Goal: Transaction & Acquisition: Download file/media

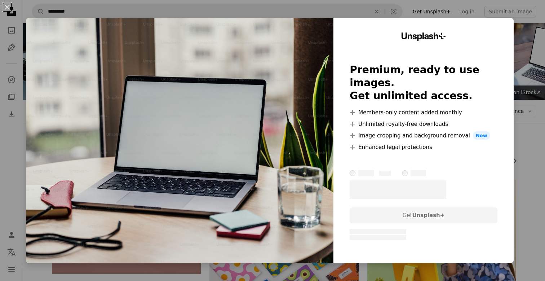
scroll to position [288, 0]
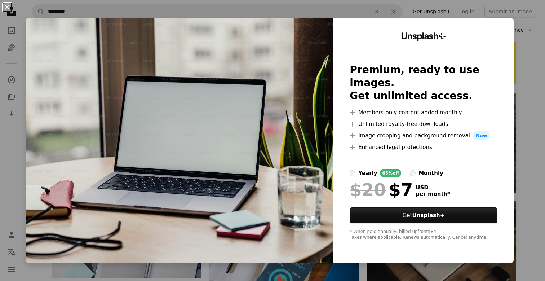
click at [7, 6] on button "An X shape" at bounding box center [7, 7] width 9 height 9
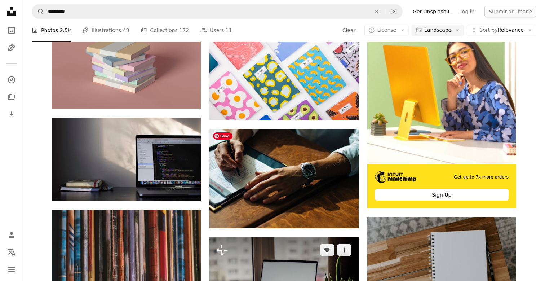
scroll to position [164, 0]
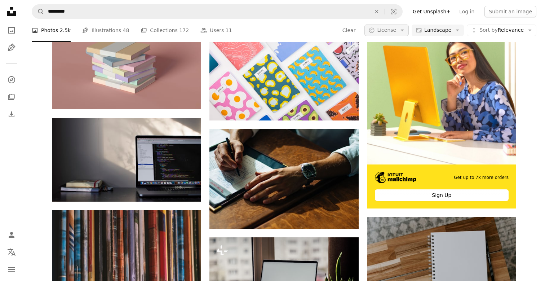
click at [403, 28] on icon "Arrow down" at bounding box center [402, 30] width 6 height 6
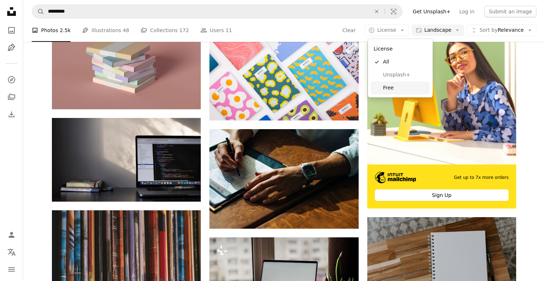
click at [385, 91] on span "Free" at bounding box center [405, 87] width 44 height 7
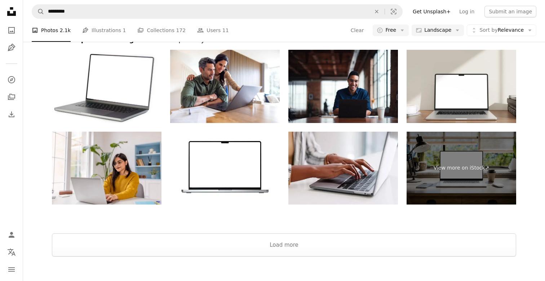
scroll to position [1086, 0]
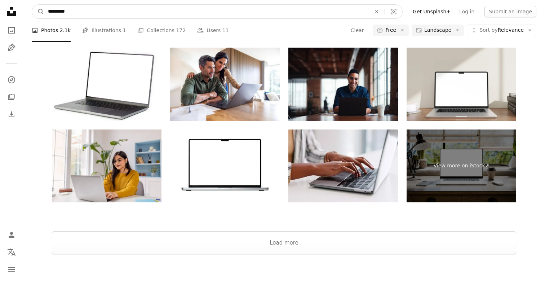
click at [110, 6] on input "*********" at bounding box center [206, 12] width 324 height 14
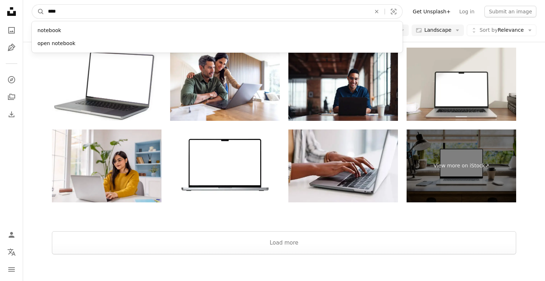
type input "*****"
click button "A magnifying glass" at bounding box center [38, 12] width 12 height 14
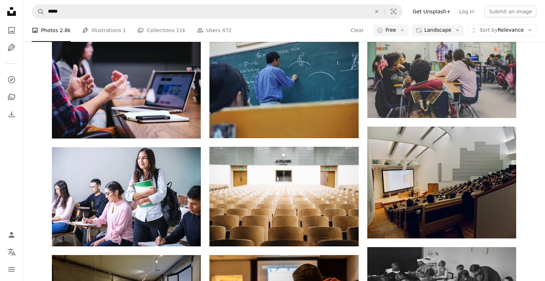
scroll to position [357, 0]
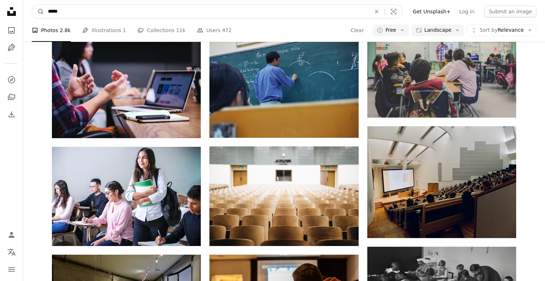
click at [136, 12] on input "*****" at bounding box center [206, 12] width 324 height 14
type input "******"
click button "A magnifying glass" at bounding box center [38, 12] width 12 height 14
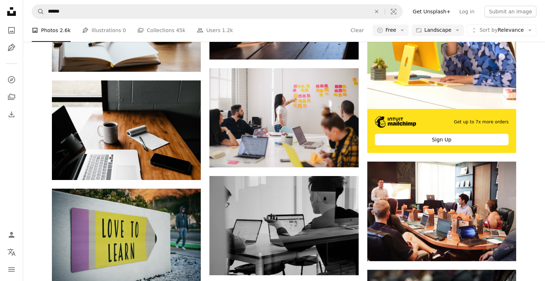
scroll to position [221, 0]
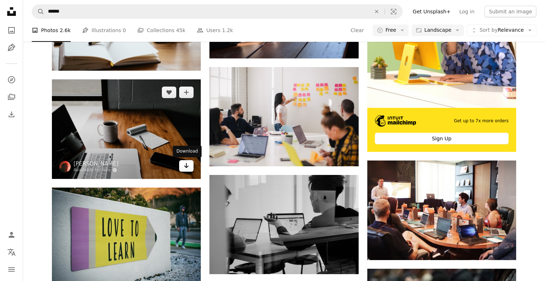
click at [189, 166] on link "Arrow pointing down" at bounding box center [186, 166] width 14 height 12
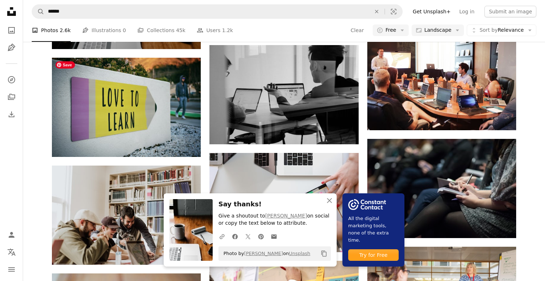
scroll to position [354, 0]
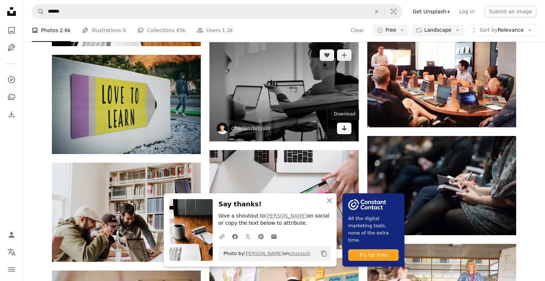
click at [348, 129] on link "Arrow pointing down" at bounding box center [344, 129] width 14 height 12
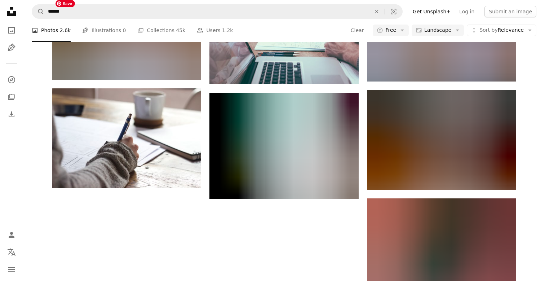
scroll to position [746, 0]
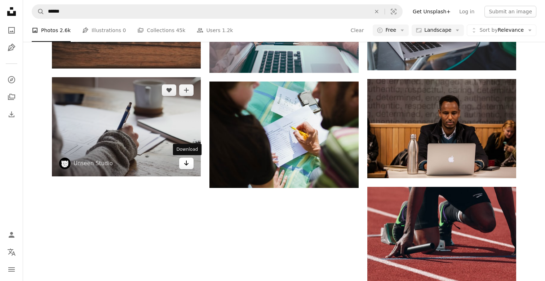
click at [186, 163] on icon "Arrow pointing down" at bounding box center [186, 163] width 6 height 9
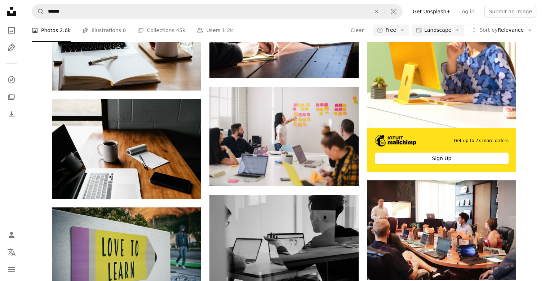
scroll to position [200, 0]
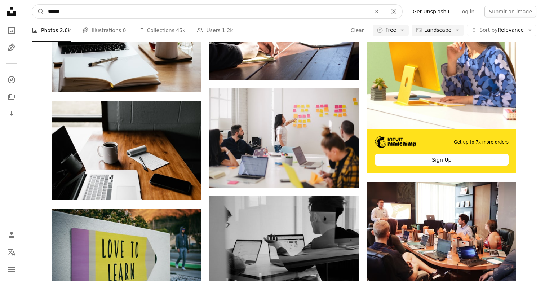
click at [113, 10] on input "******" at bounding box center [206, 12] width 324 height 14
type input "*****"
click button "A magnifying glass" at bounding box center [38, 12] width 12 height 14
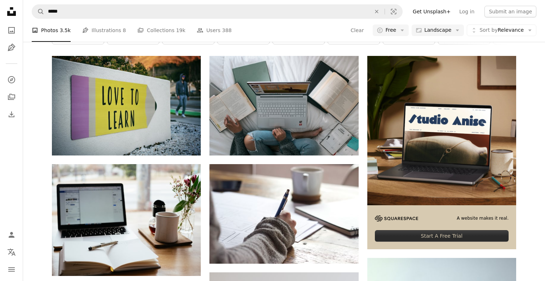
scroll to position [124, 0]
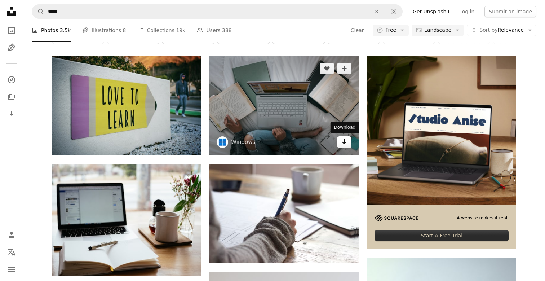
click at [343, 141] on icon "Arrow pointing down" at bounding box center [344, 141] width 6 height 9
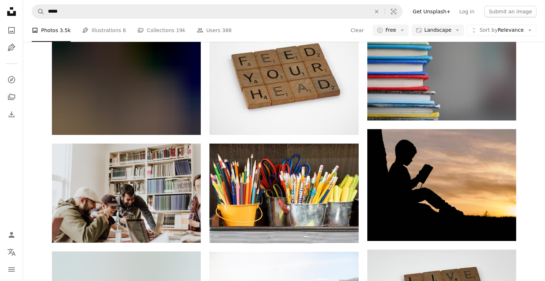
scroll to position [590, 0]
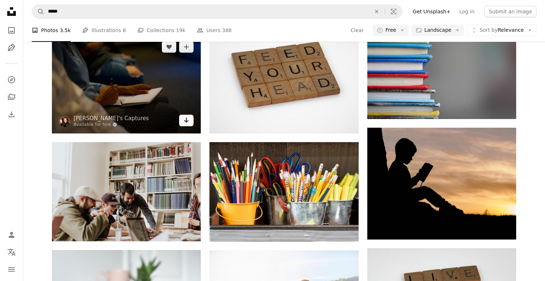
click at [186, 122] on icon "Download" at bounding box center [186, 119] width 5 height 5
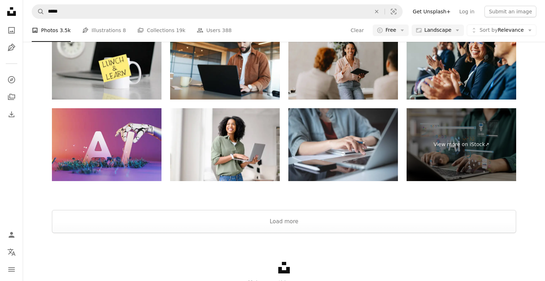
scroll to position [1119, 0]
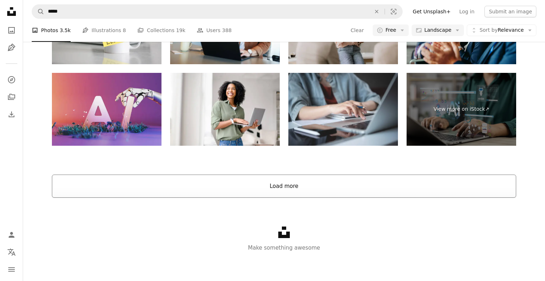
click at [302, 181] on button "Load more" at bounding box center [284, 185] width 464 height 23
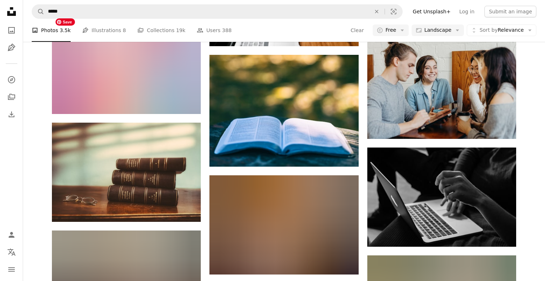
scroll to position [1472, 0]
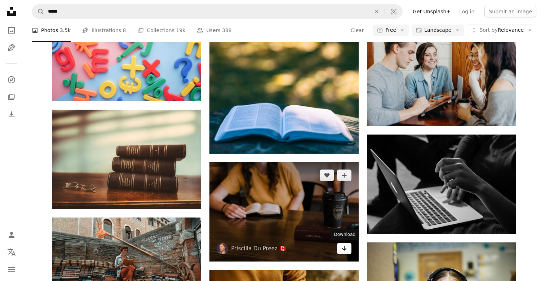
click at [345, 251] on icon "Arrow pointing down" at bounding box center [344, 248] width 6 height 9
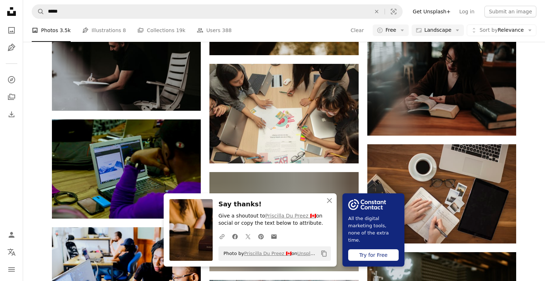
scroll to position [1789, 0]
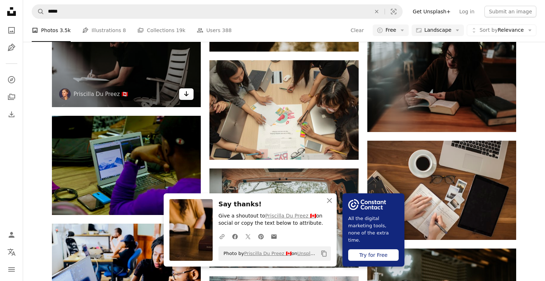
click at [188, 95] on icon "Arrow pointing down" at bounding box center [186, 93] width 6 height 9
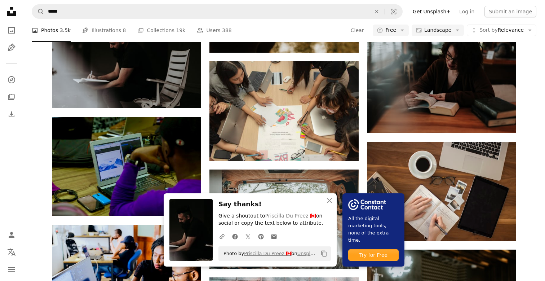
scroll to position [1785, 0]
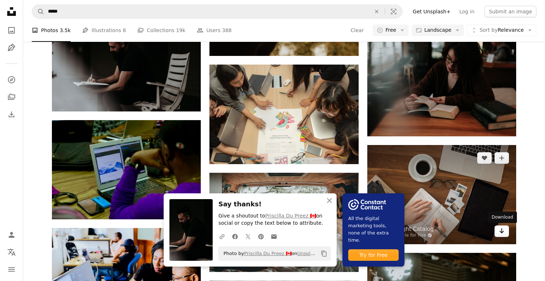
click at [505, 232] on link "Arrow pointing down" at bounding box center [501, 231] width 14 height 12
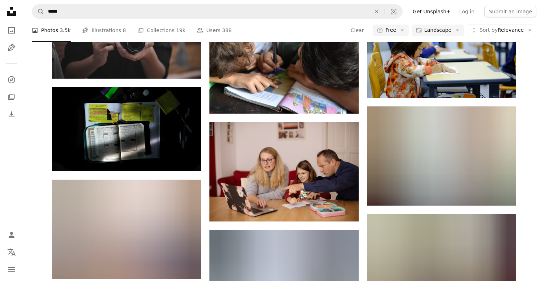
scroll to position [5814, 0]
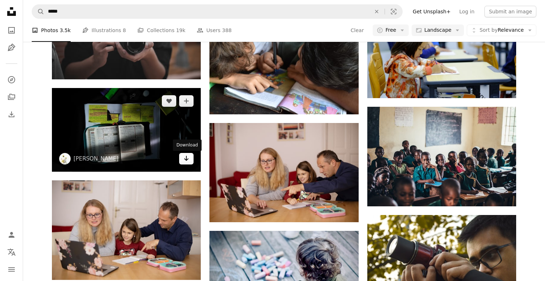
click at [188, 157] on icon "Arrow pointing down" at bounding box center [186, 158] width 6 height 9
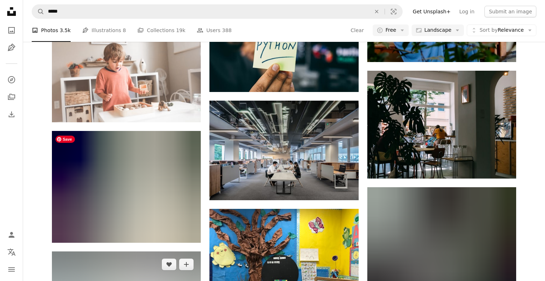
scroll to position [7440, 0]
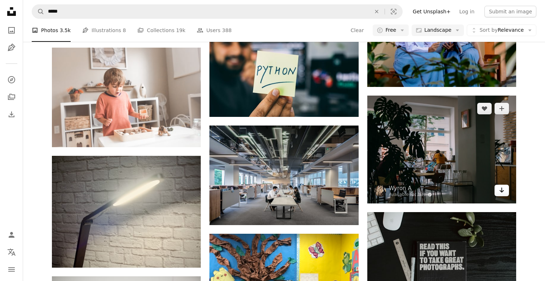
click at [505, 193] on link "Arrow pointing down" at bounding box center [501, 191] width 14 height 12
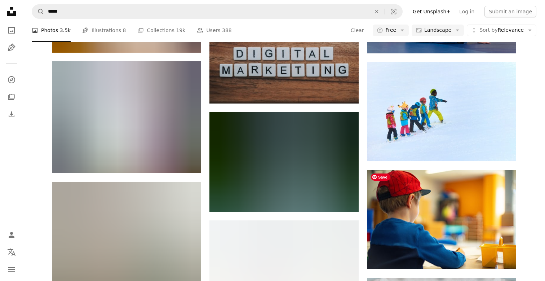
scroll to position [13154, 0]
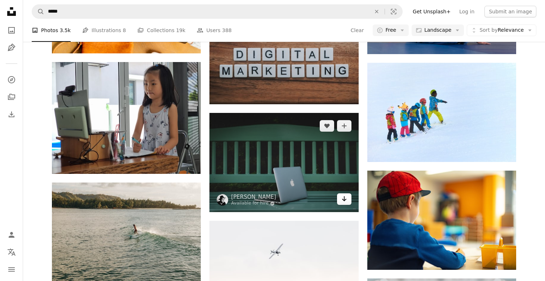
click at [345, 201] on icon "Download" at bounding box center [344, 198] width 5 height 5
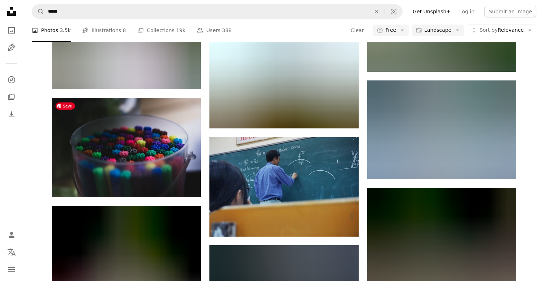
scroll to position [22461, 0]
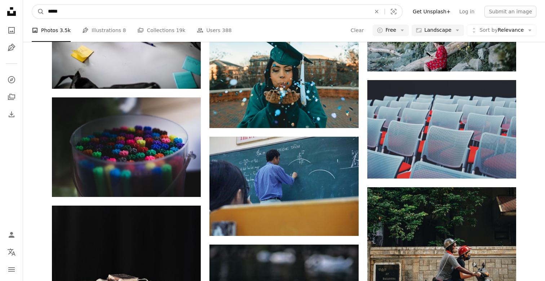
click at [142, 10] on input "*****" at bounding box center [206, 12] width 324 height 14
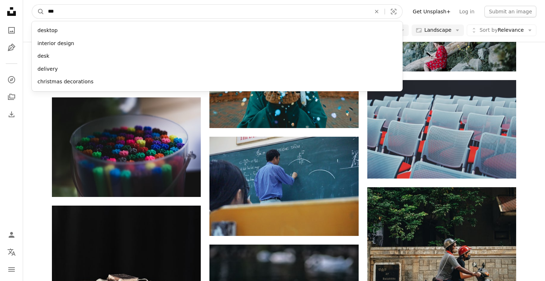
type input "****"
click button "A magnifying glass" at bounding box center [38, 12] width 12 height 14
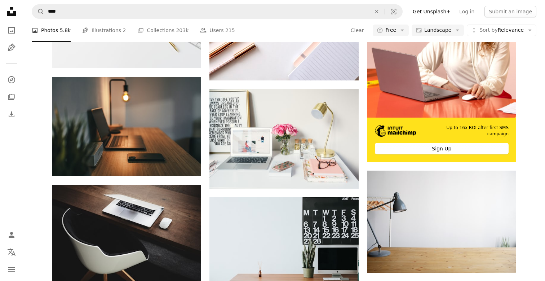
scroll to position [212, 0]
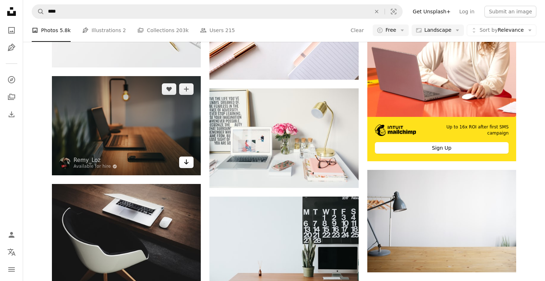
click at [190, 161] on link "Arrow pointing down" at bounding box center [186, 162] width 14 height 12
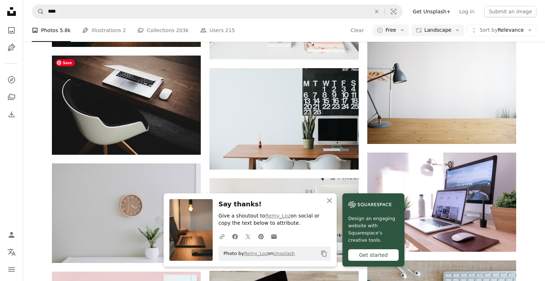
scroll to position [341, 0]
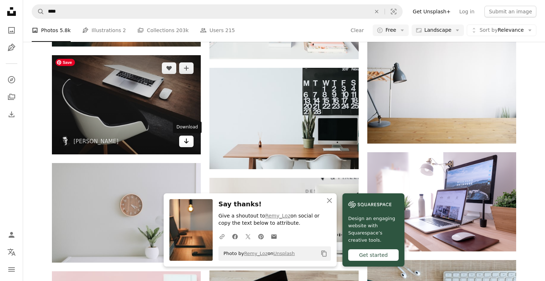
click at [188, 142] on icon "Download" at bounding box center [186, 140] width 5 height 5
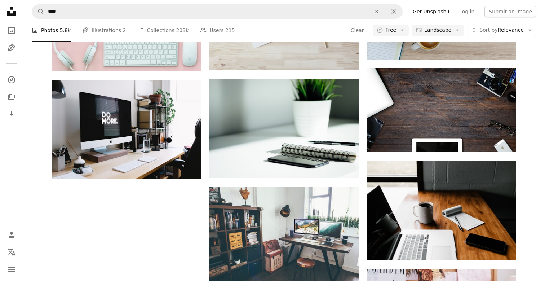
scroll to position [641, 0]
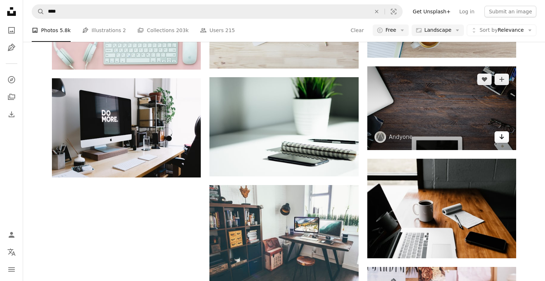
click at [503, 142] on link "Arrow pointing down" at bounding box center [501, 137] width 14 height 12
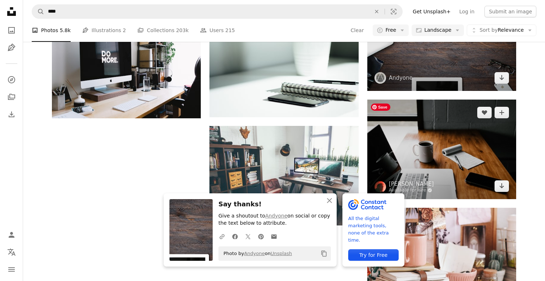
scroll to position [703, 0]
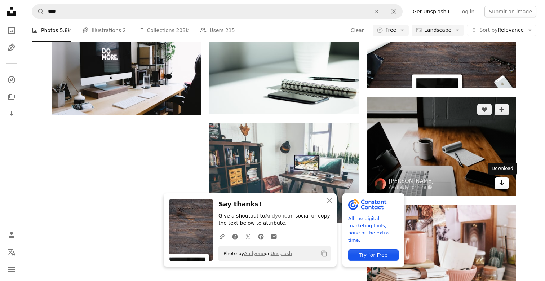
click at [503, 182] on icon "Arrow pointing down" at bounding box center [502, 182] width 6 height 9
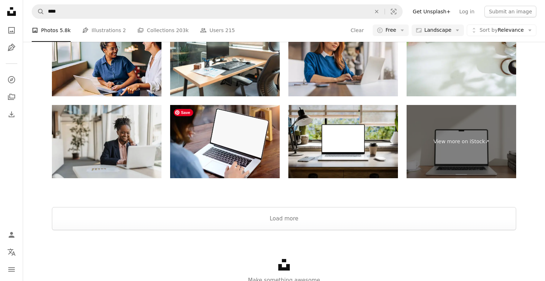
scroll to position [1185, 0]
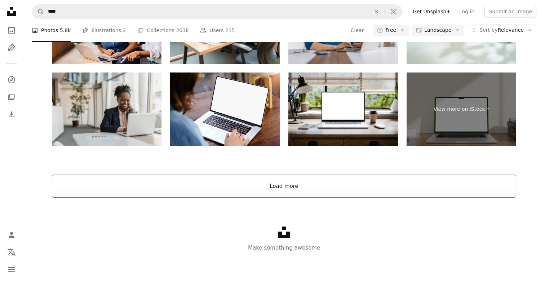
click at [272, 187] on button "Load more" at bounding box center [284, 185] width 464 height 23
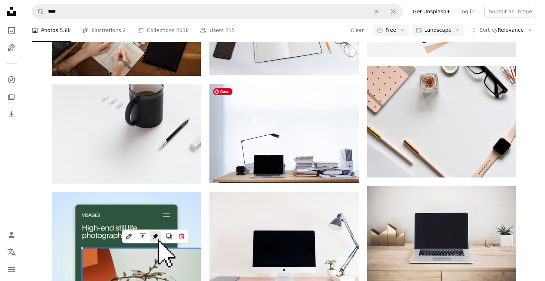
scroll to position [1084, 0]
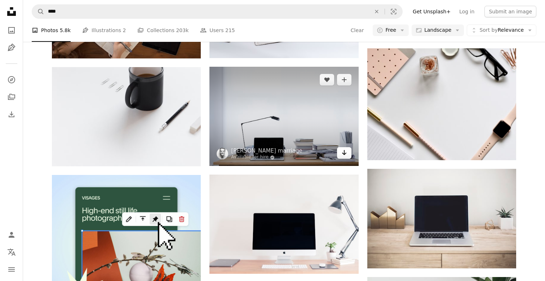
click at [346, 155] on icon "Arrow pointing down" at bounding box center [344, 152] width 6 height 9
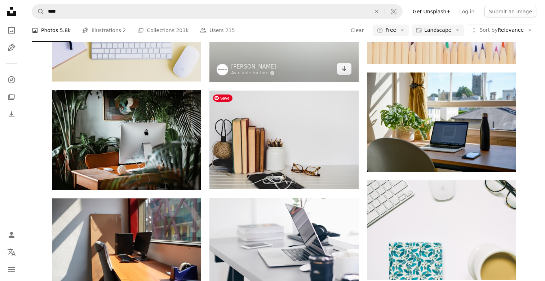
scroll to position [2590, 0]
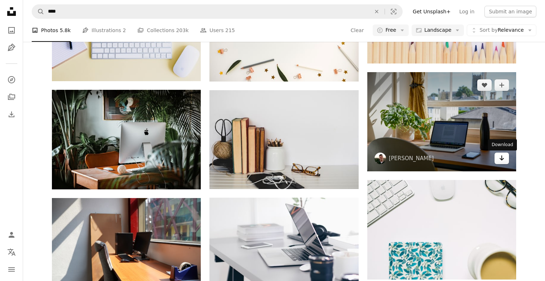
click at [506, 160] on link "Arrow pointing down" at bounding box center [501, 158] width 14 height 12
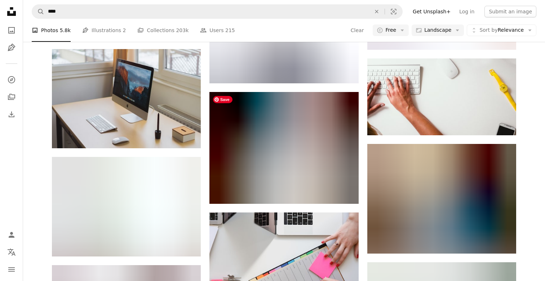
scroll to position [3248, 0]
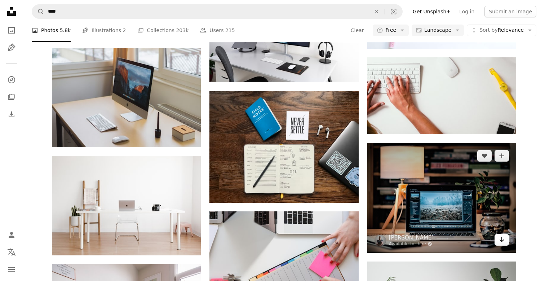
click at [502, 240] on icon "Arrow pointing down" at bounding box center [502, 239] width 6 height 9
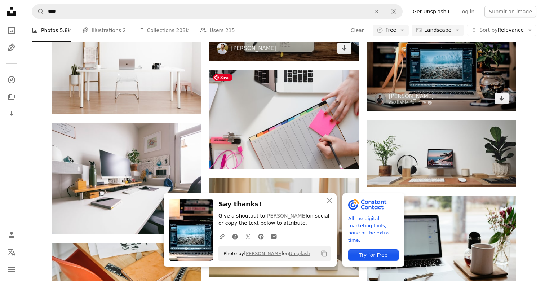
scroll to position [3392, 0]
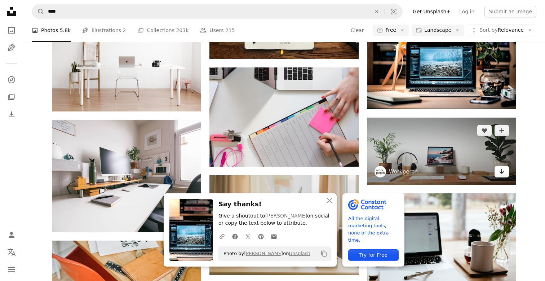
click at [500, 174] on icon "Arrow pointing down" at bounding box center [502, 171] width 6 height 9
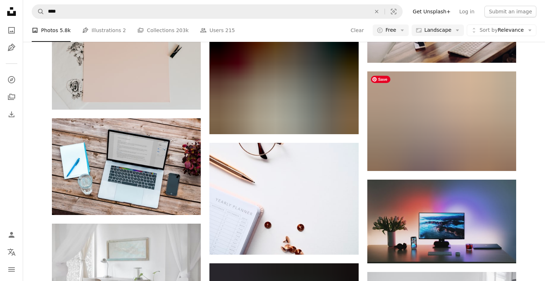
scroll to position [4048, 0]
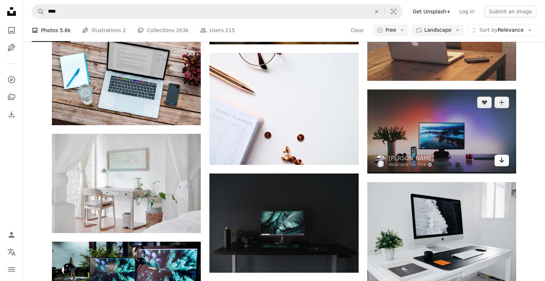
click at [504, 161] on icon "Arrow pointing down" at bounding box center [502, 160] width 6 height 9
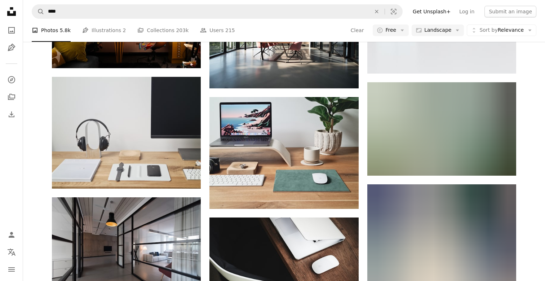
scroll to position [7104, 0]
